Goal: Navigation & Orientation: Understand site structure

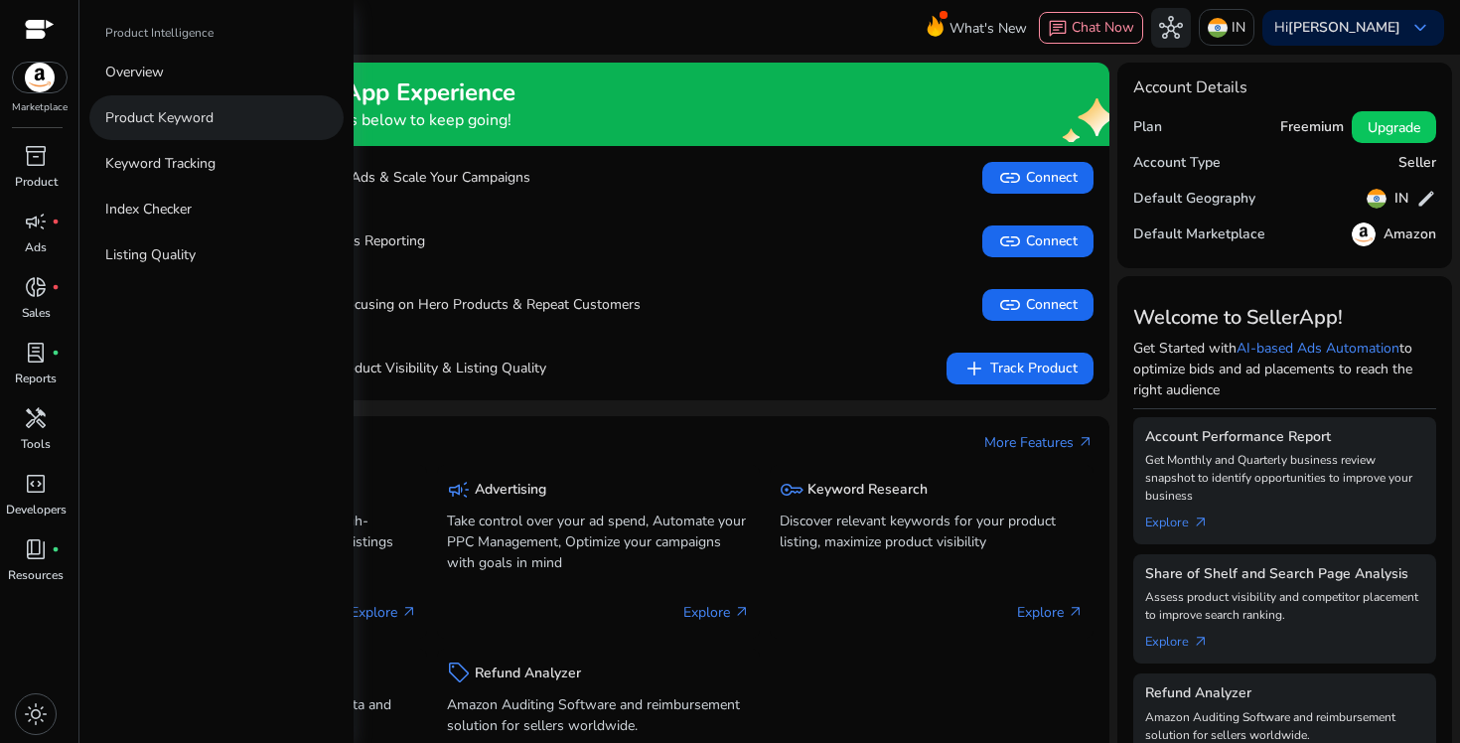
click at [162, 117] on p "Product Keyword" at bounding box center [159, 117] width 108 height 21
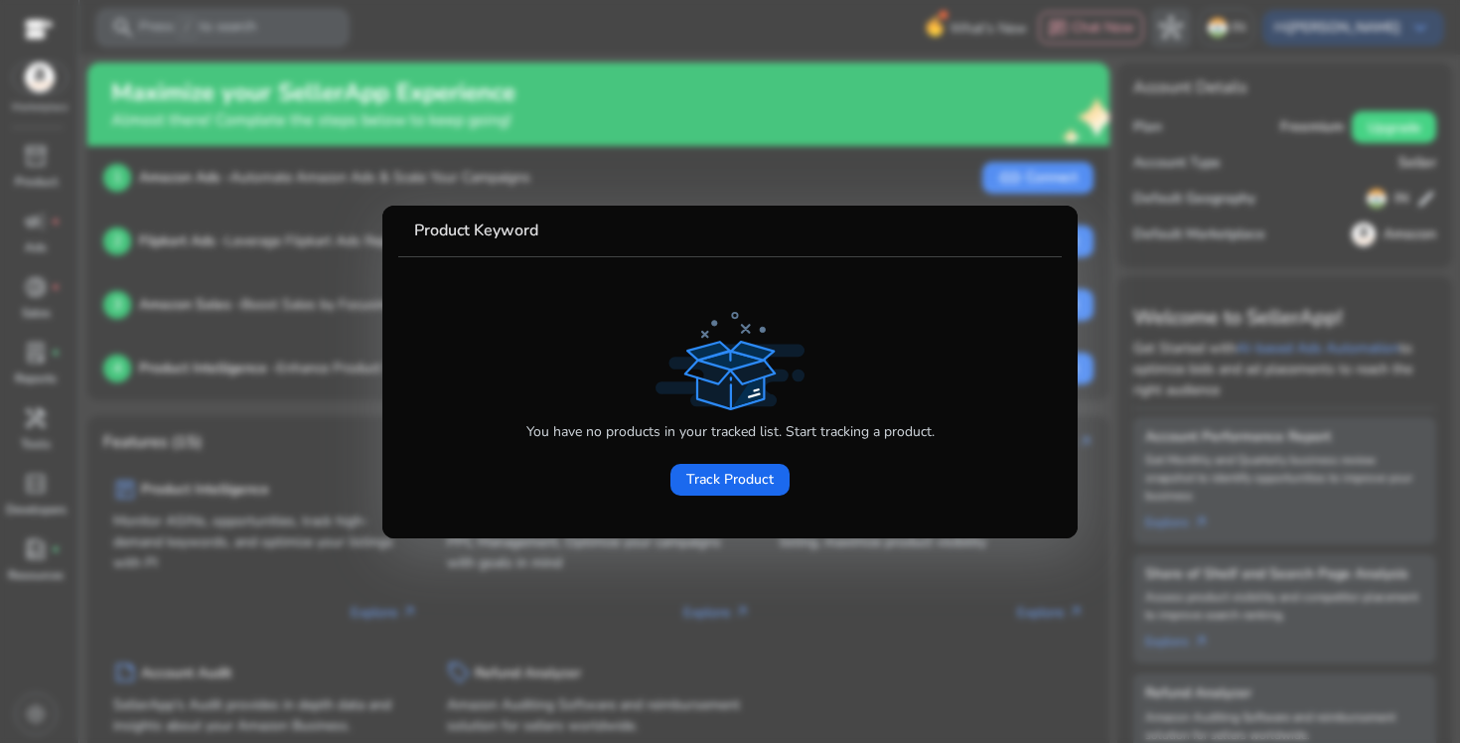
click at [799, 515] on mat-card-content "You have no products in your tracked list. Start tracking a product. Track Prod…" at bounding box center [730, 389] width 664 height 265
click at [723, 480] on span "Track Product" at bounding box center [729, 479] width 87 height 21
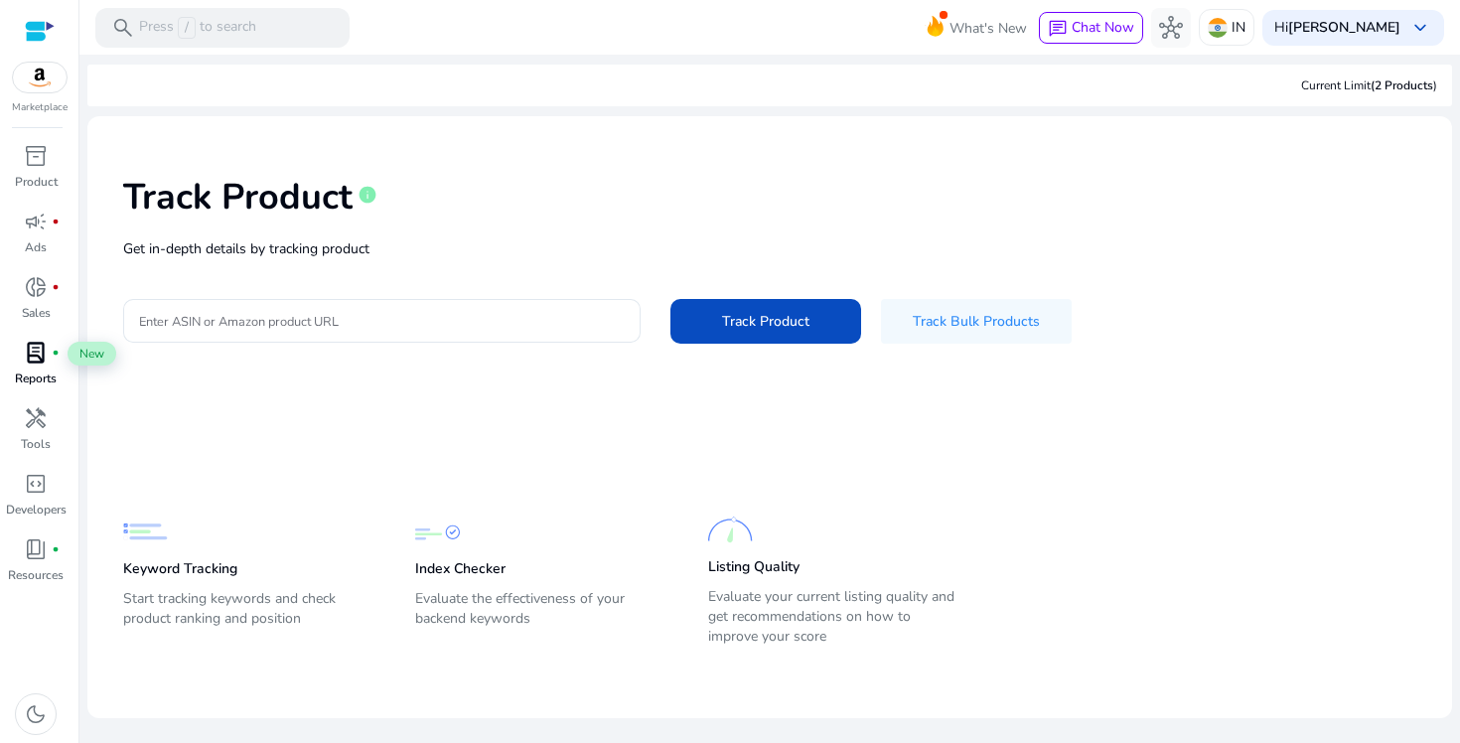
click at [40, 365] on span "lab_profile" at bounding box center [36, 353] width 24 height 24
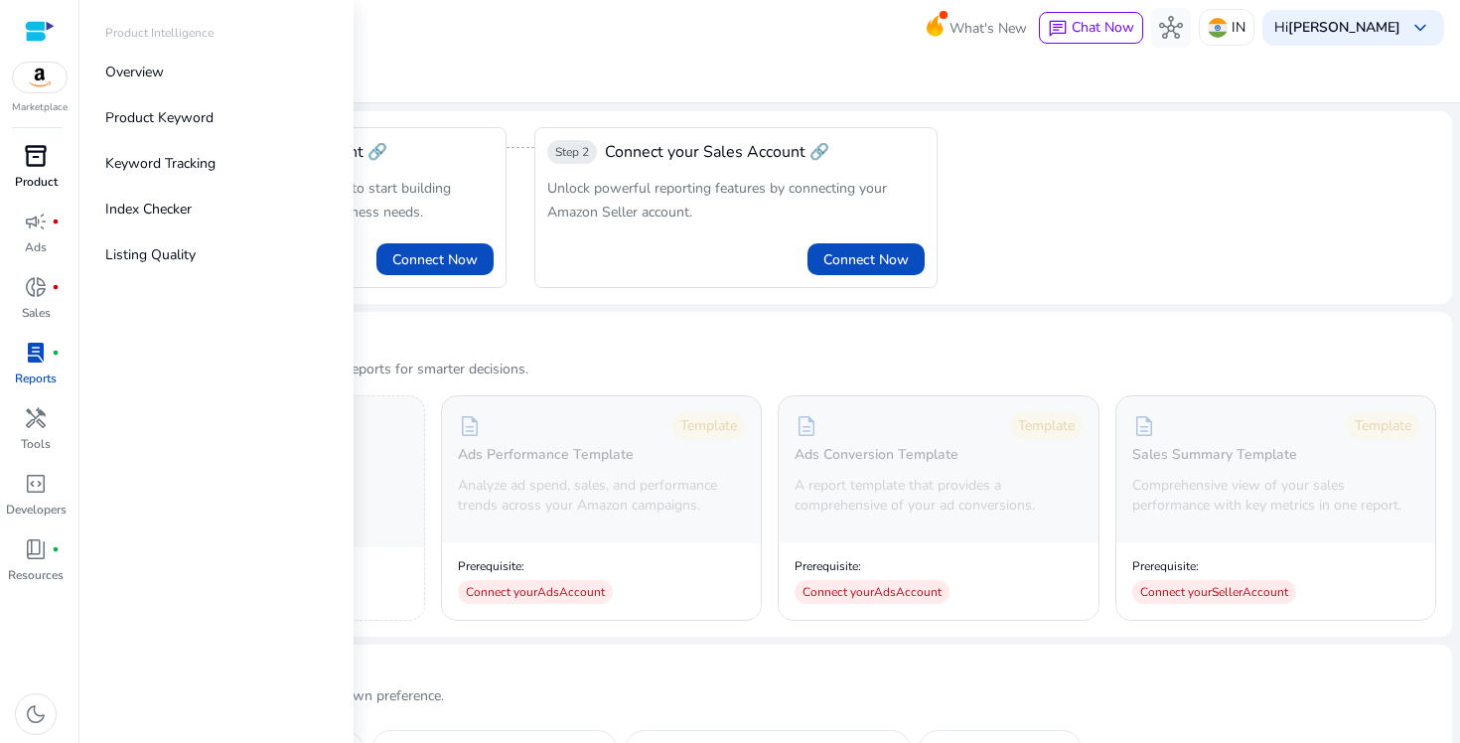
click at [39, 155] on span "inventory_2" at bounding box center [36, 156] width 24 height 24
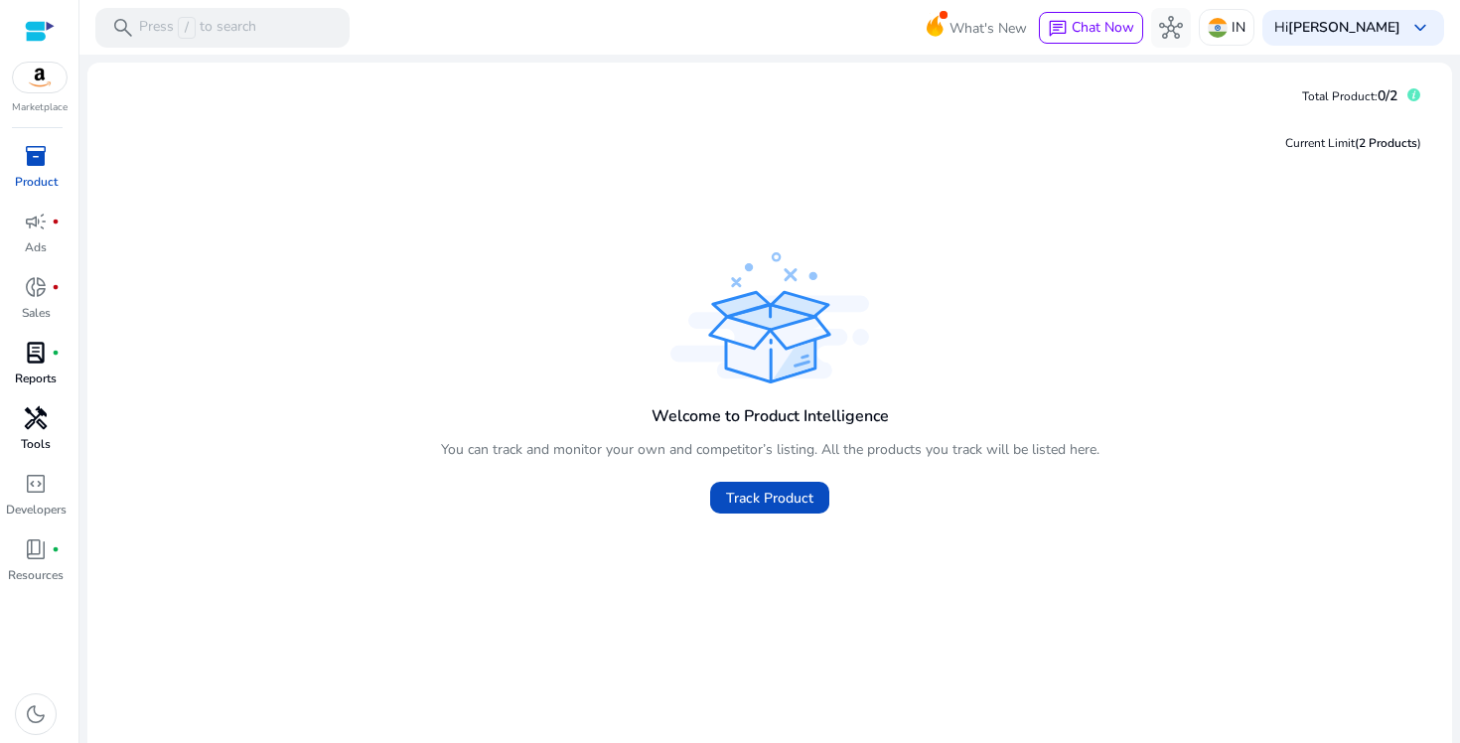
click at [29, 413] on span "handyman" at bounding box center [36, 418] width 24 height 24
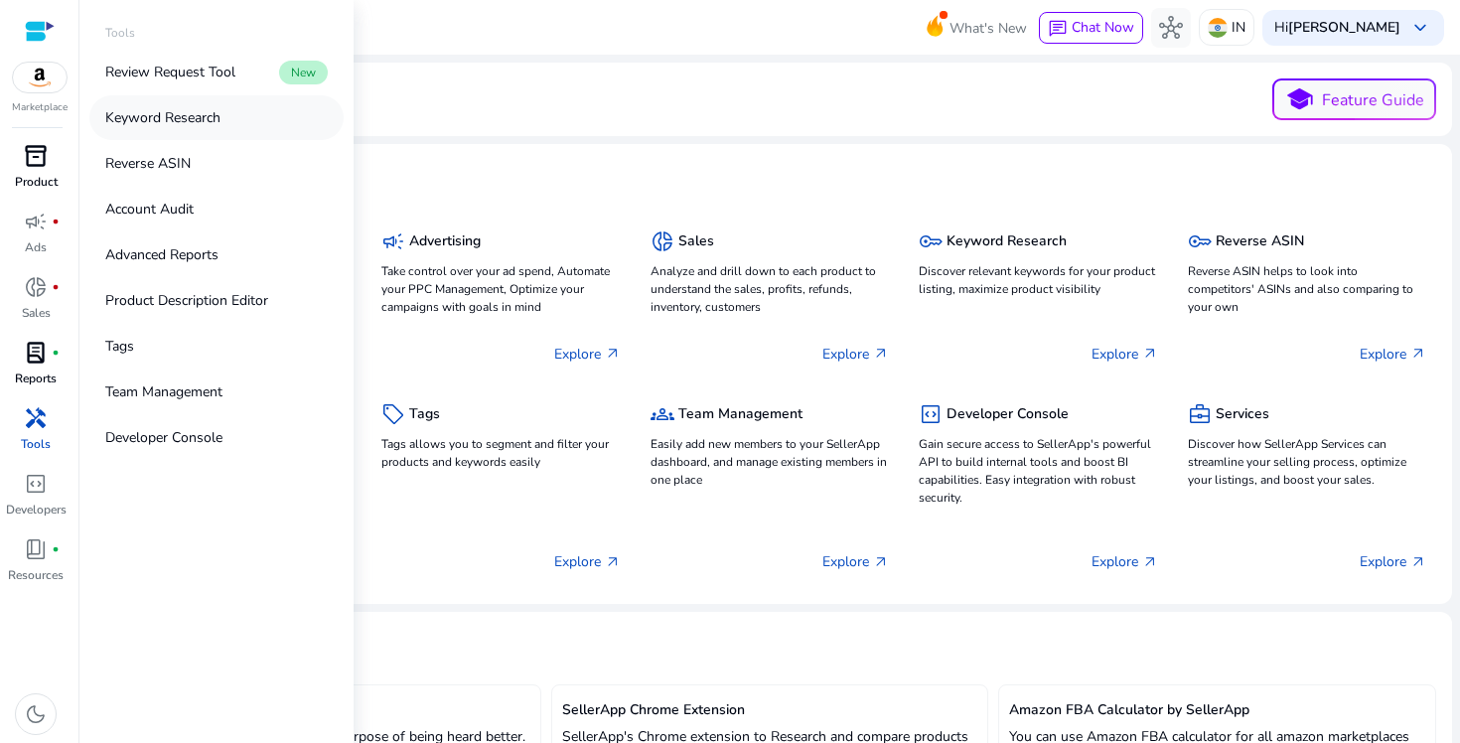
click at [200, 108] on p "Keyword Research" at bounding box center [162, 117] width 115 height 21
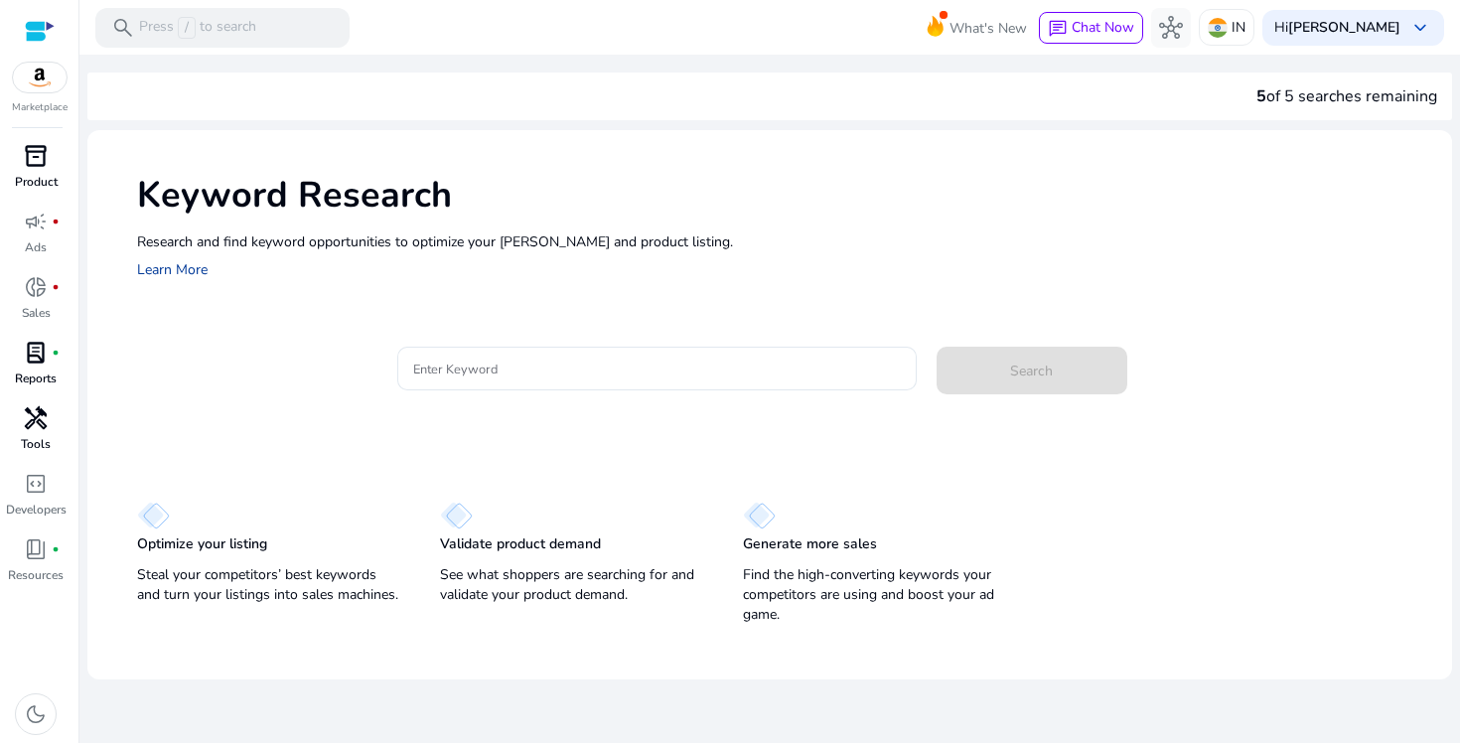
click at [169, 274] on link "Learn More" at bounding box center [172, 269] width 71 height 19
click at [41, 421] on span "handyman" at bounding box center [36, 418] width 24 height 24
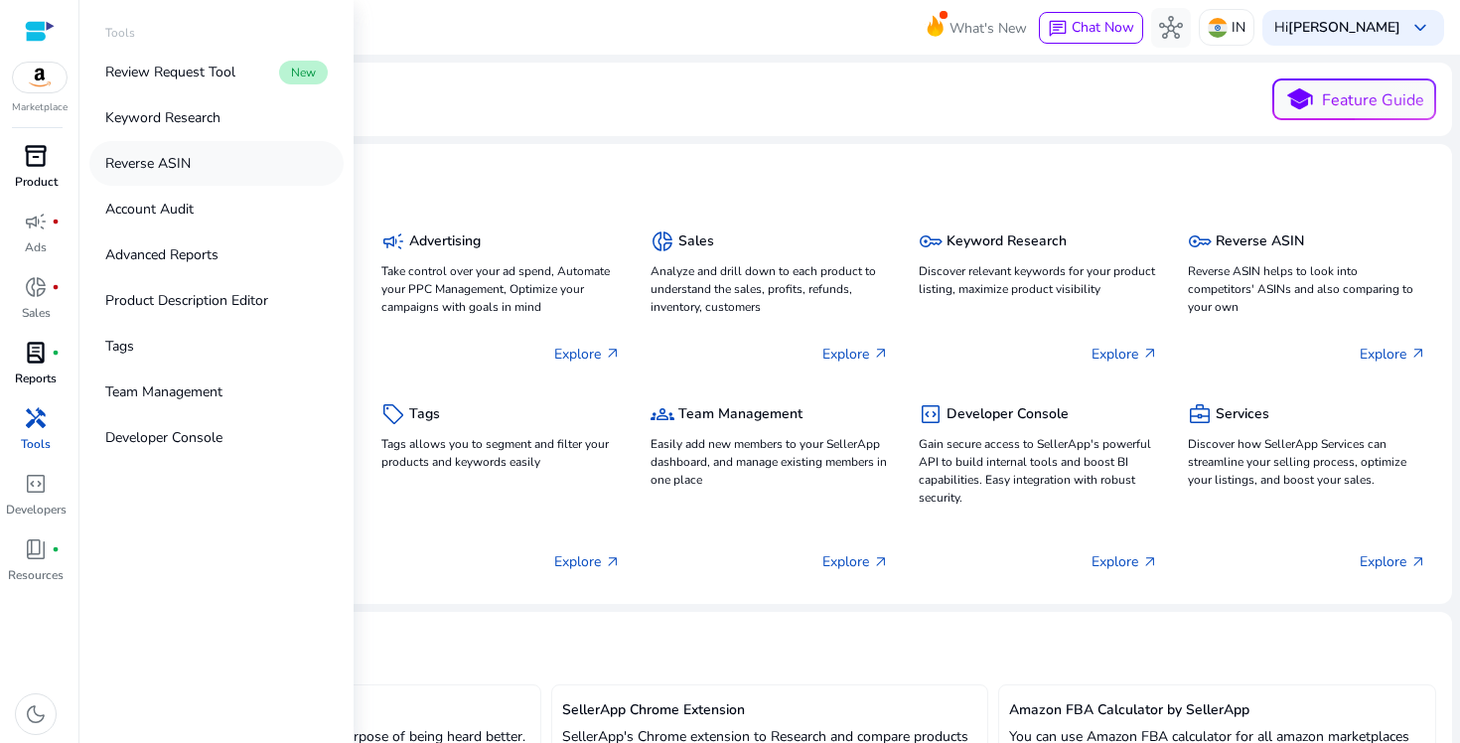
click at [184, 166] on p "Reverse ASIN" at bounding box center [147, 163] width 85 height 21
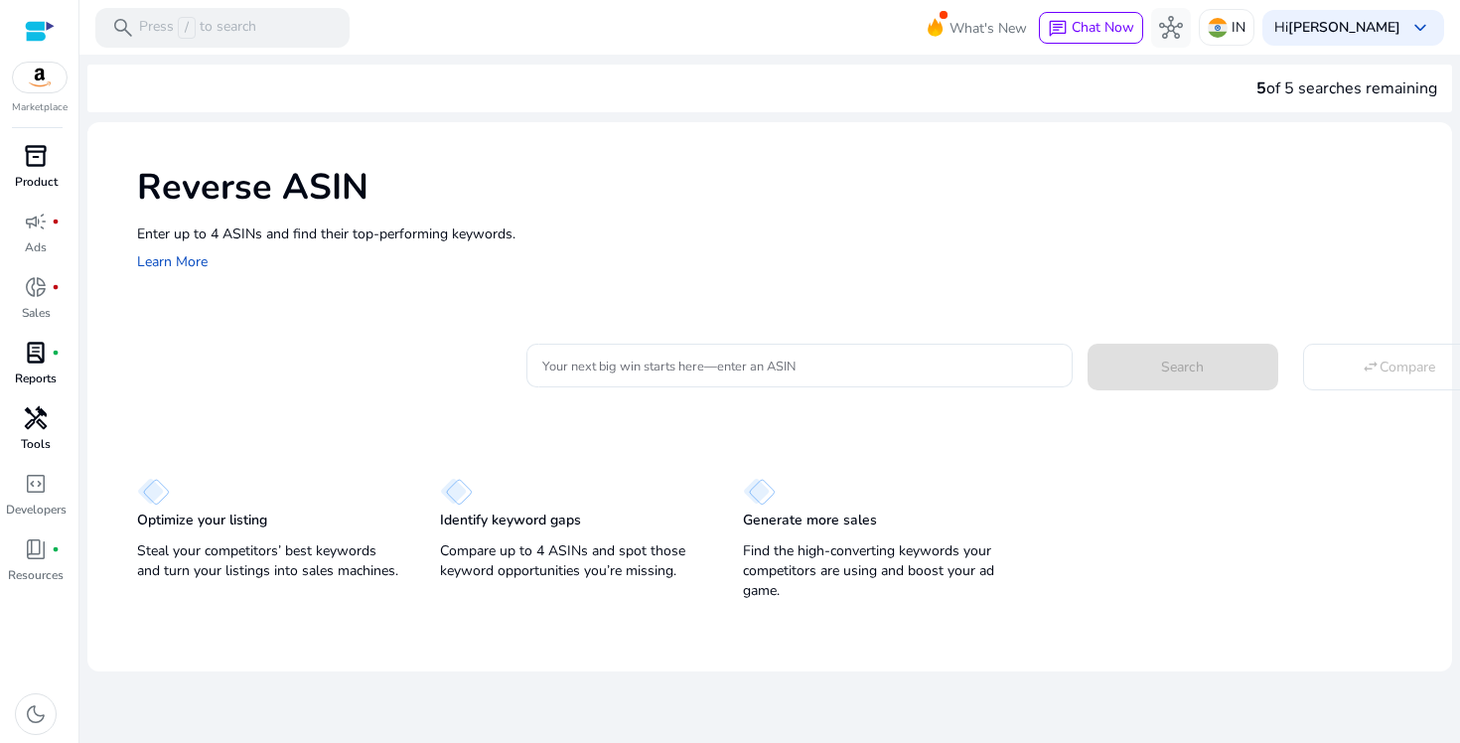
click at [31, 433] on div "handyman" at bounding box center [36, 418] width 56 height 32
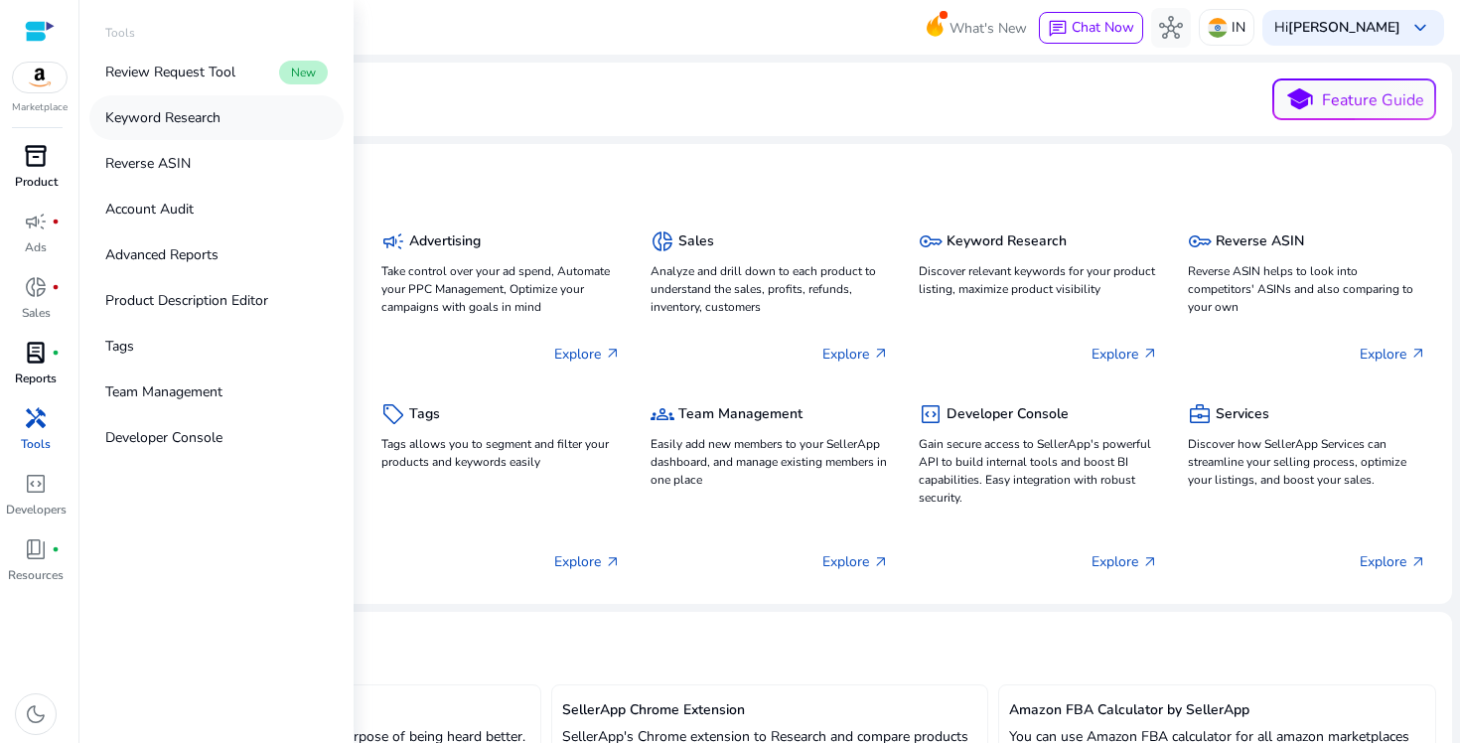
click at [186, 124] on p "Keyword Research" at bounding box center [162, 117] width 115 height 21
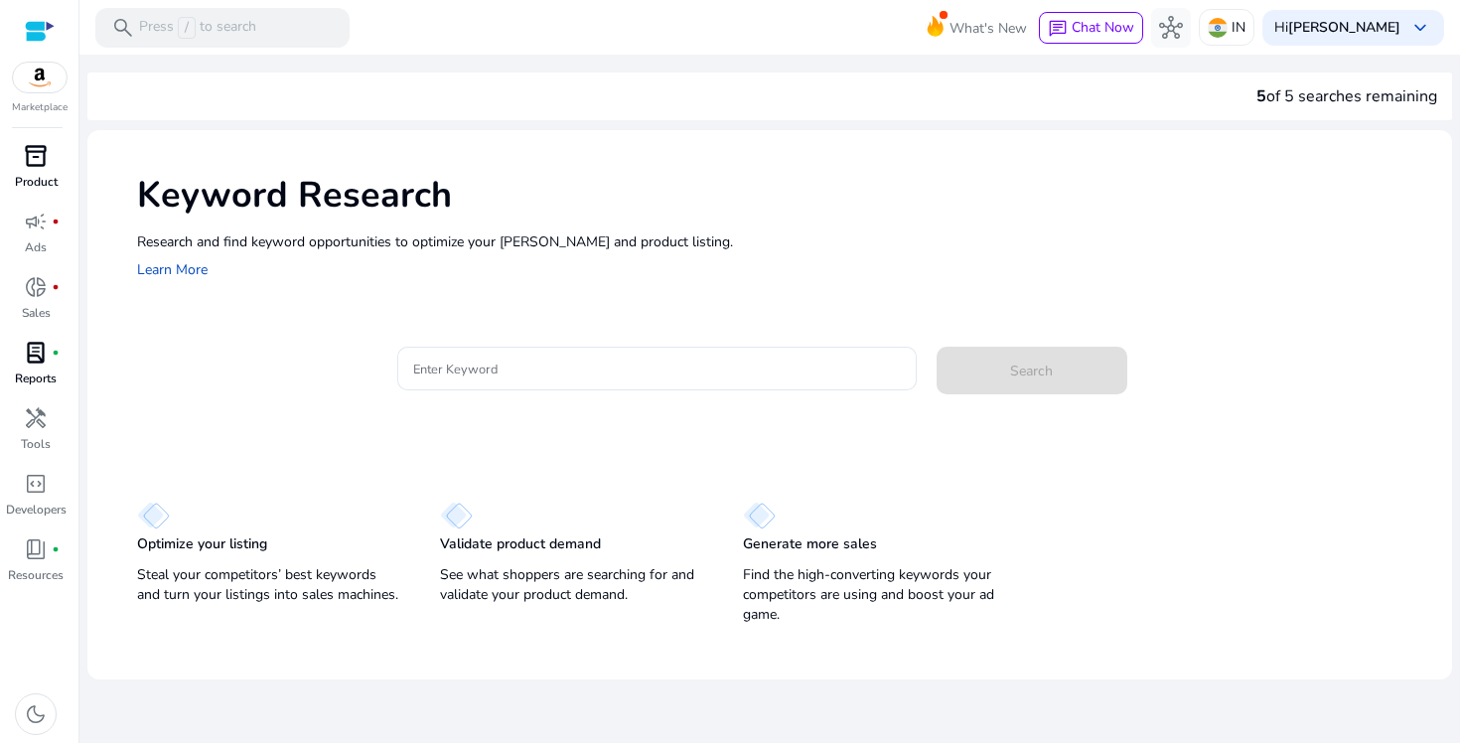
click at [38, 364] on span "lab_profile" at bounding box center [36, 353] width 24 height 24
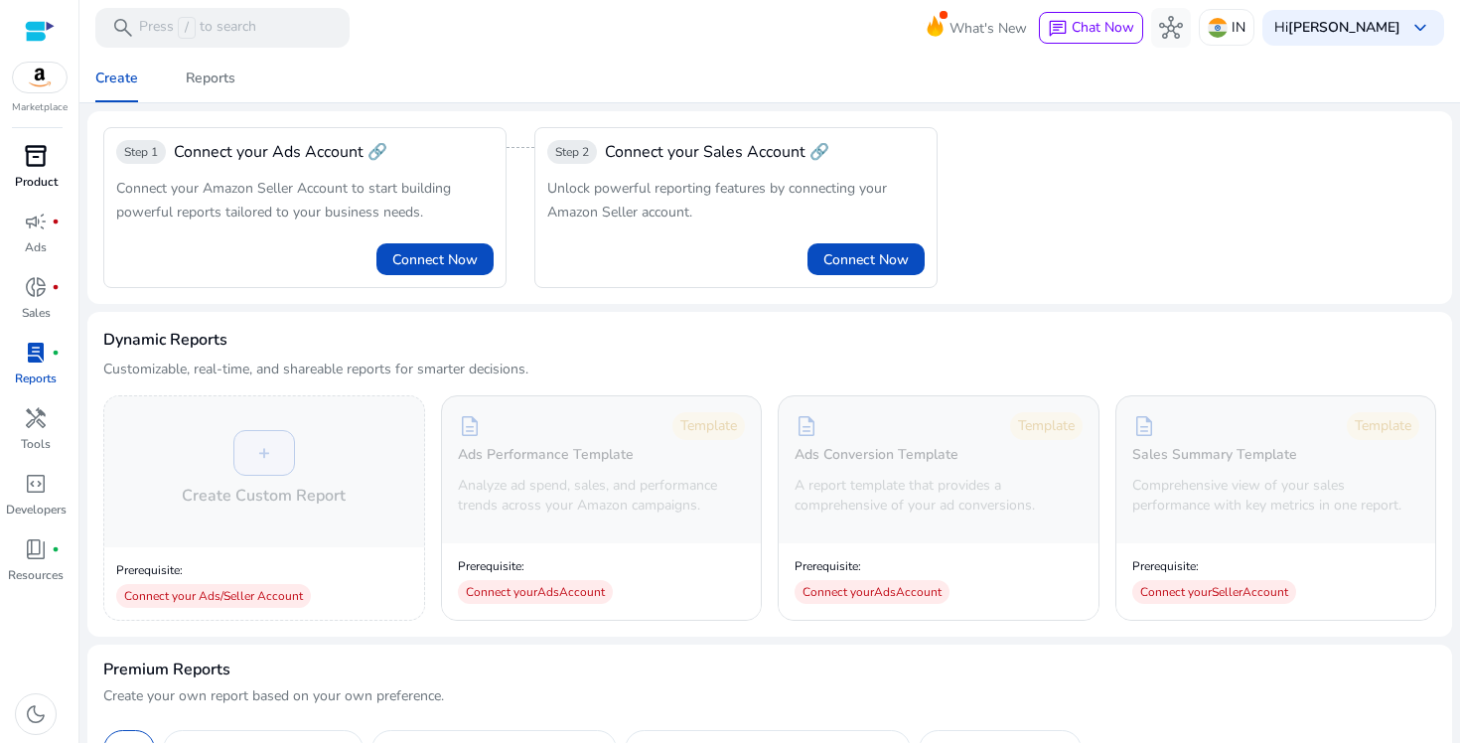
click at [45, 430] on span "handyman" at bounding box center [36, 418] width 24 height 24
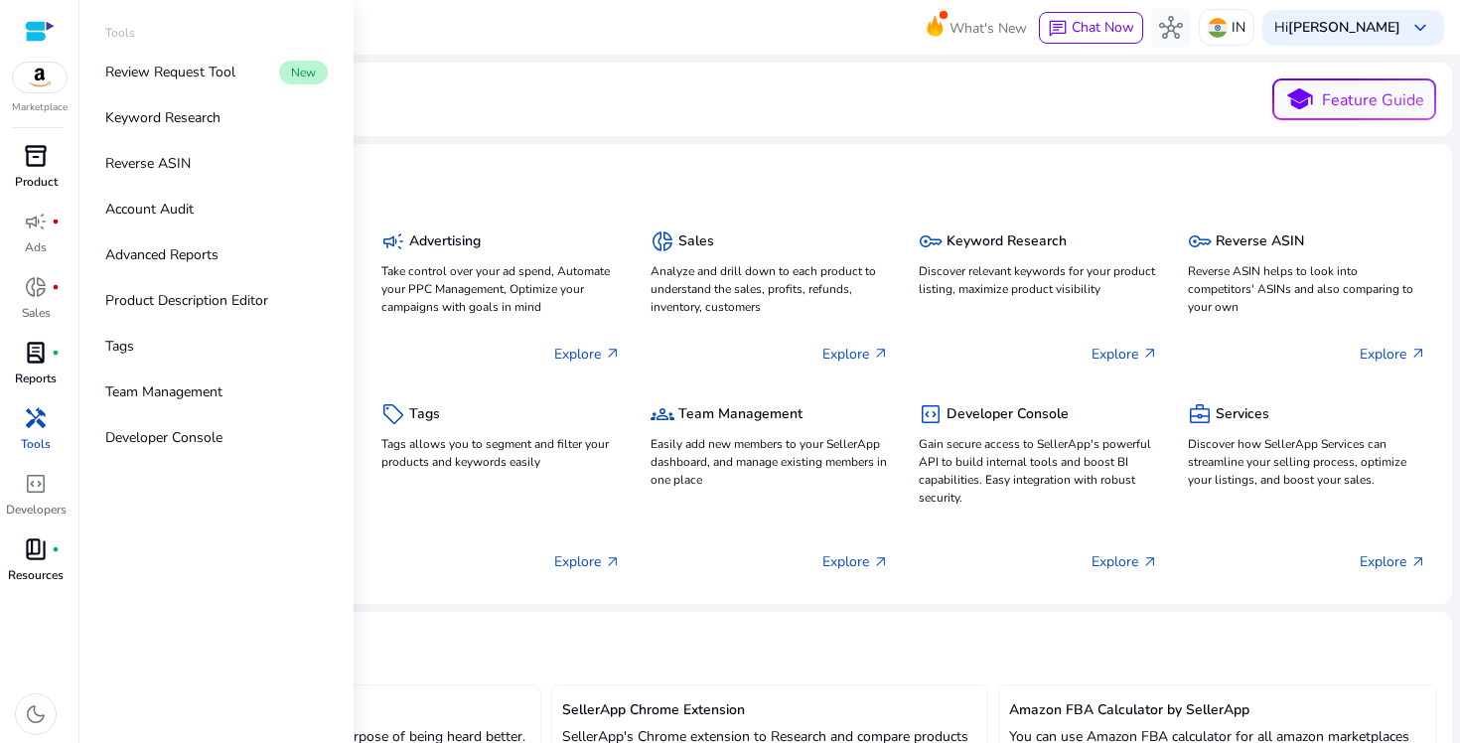
click at [50, 560] on div "book_4 fiber_manual_record" at bounding box center [36, 549] width 56 height 32
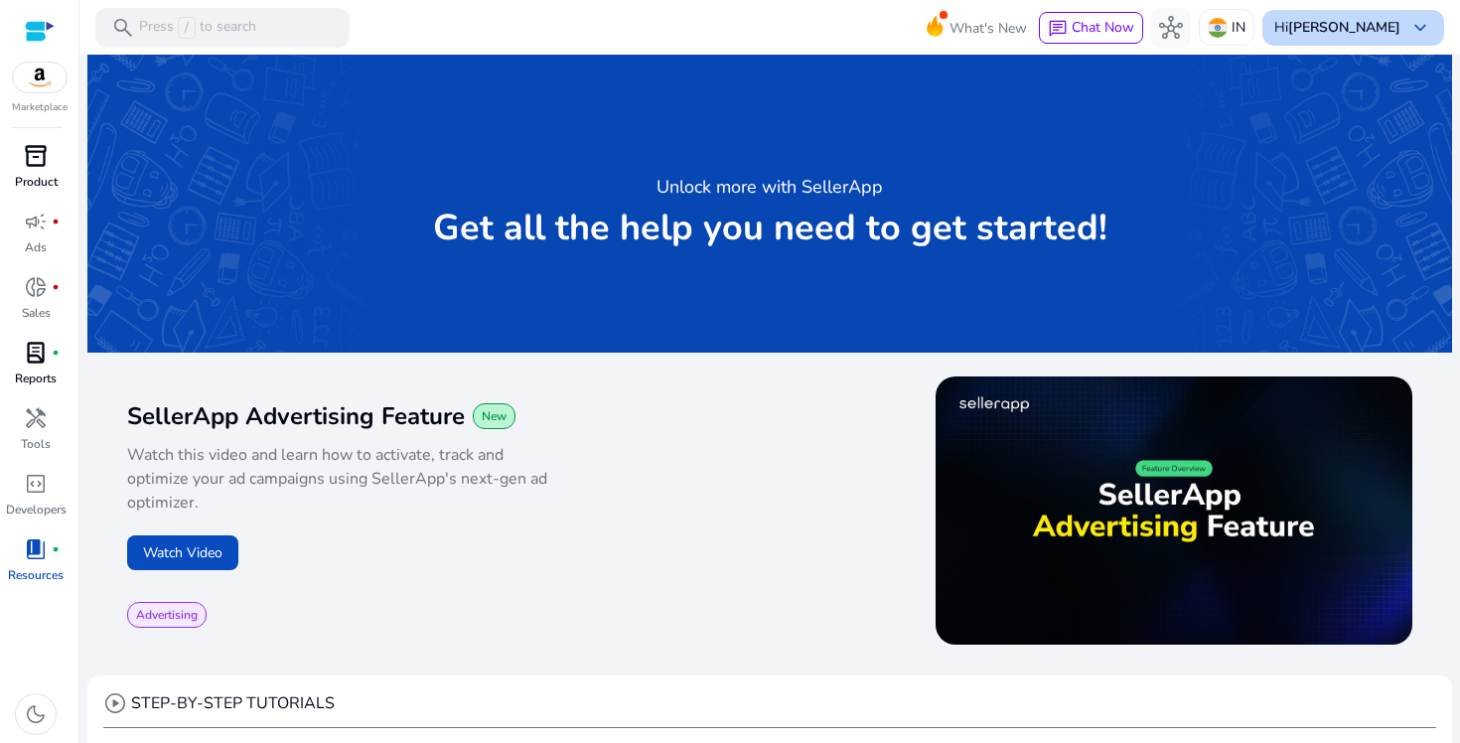
click at [1322, 27] on b "[PERSON_NAME]" at bounding box center [1344, 27] width 112 height 19
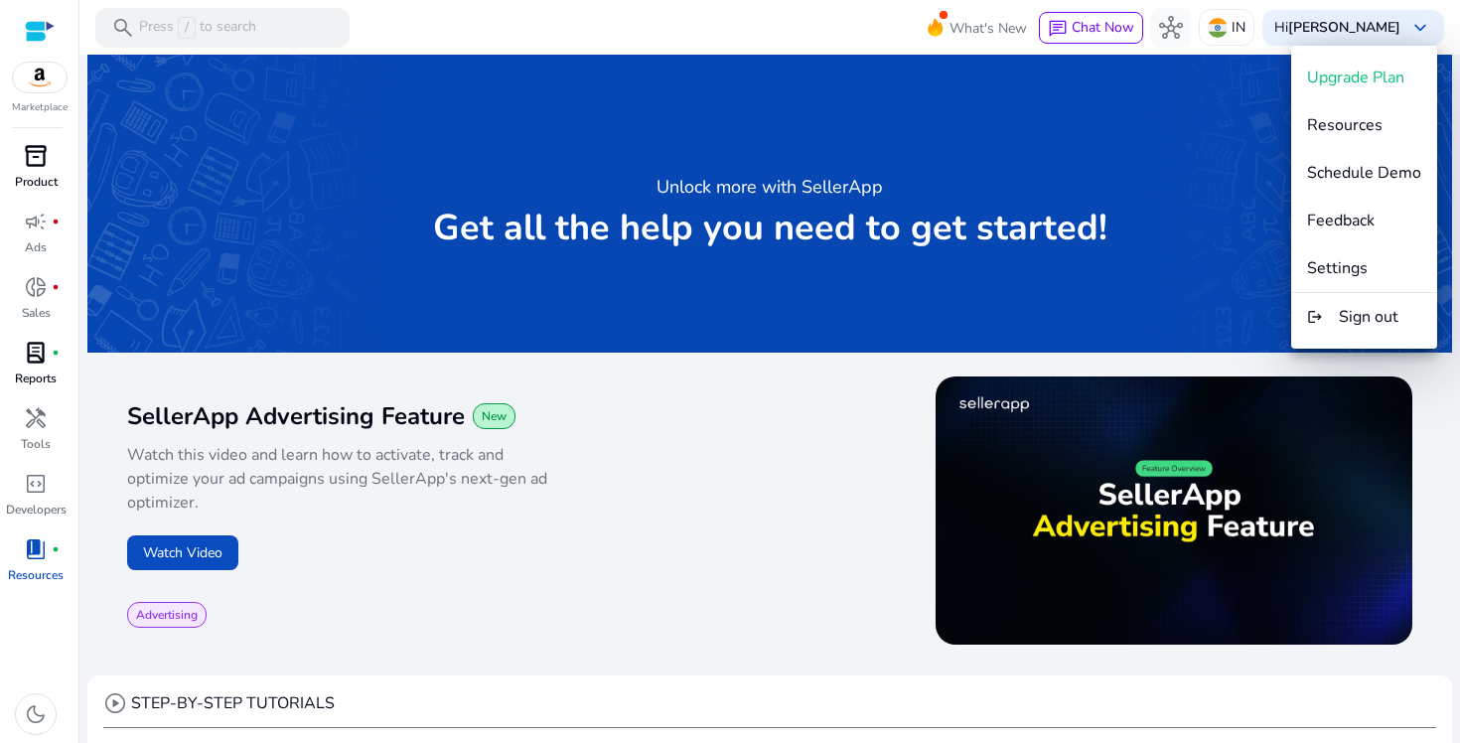
click at [690, 35] on div at bounding box center [730, 371] width 1460 height 743
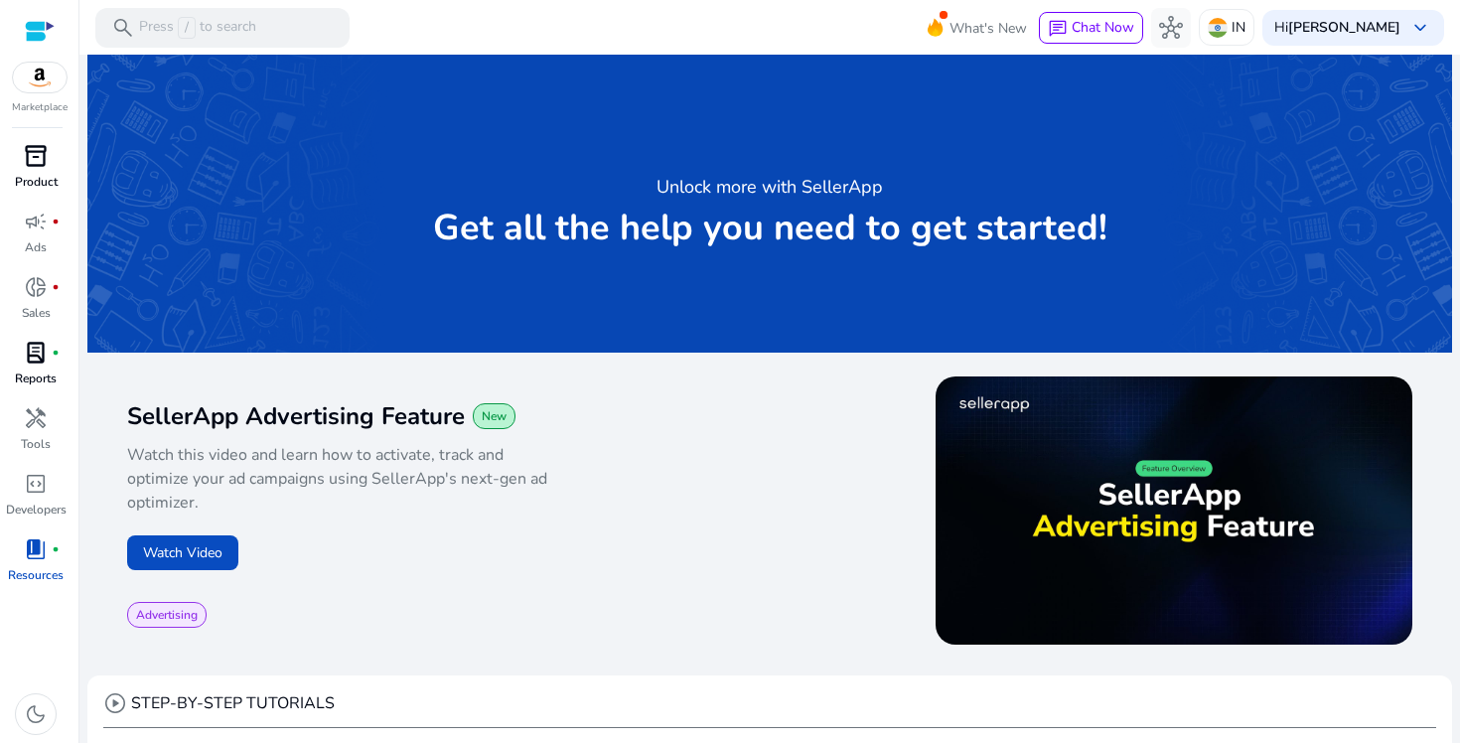
click at [44, 30] on div at bounding box center [40, 31] width 30 height 23
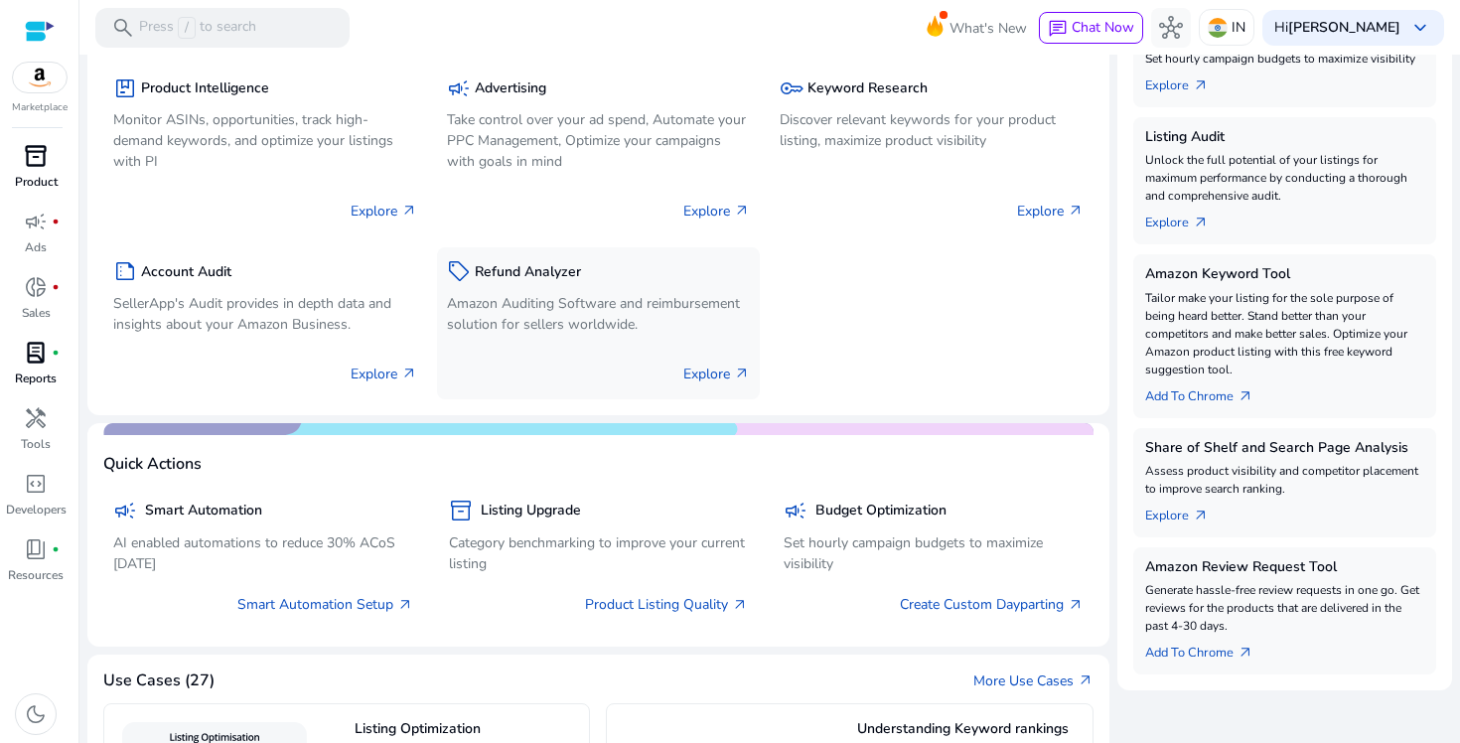
scroll to position [399, 0]
